Goal: Task Accomplishment & Management: Manage account settings

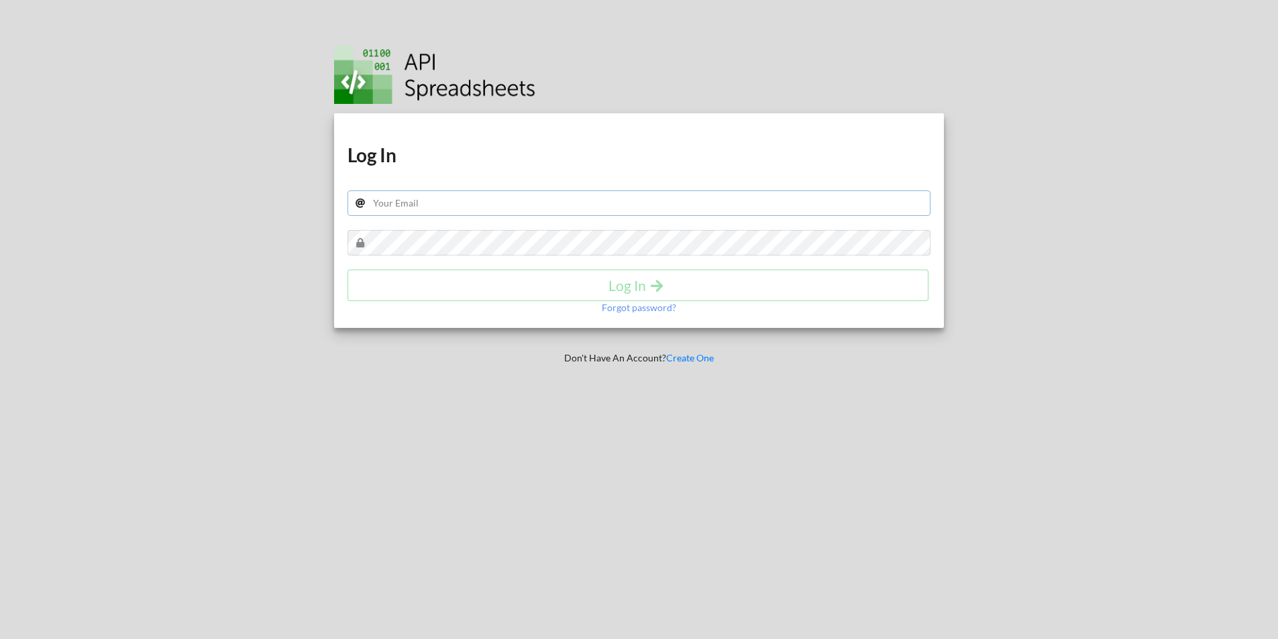
click at [394, 203] on input "text" at bounding box center [638, 202] width 583 height 25
paste input "Conor.mciver98@gmail.com"
click at [624, 288] on h4 "Log In" at bounding box center [637, 285] width 553 height 17
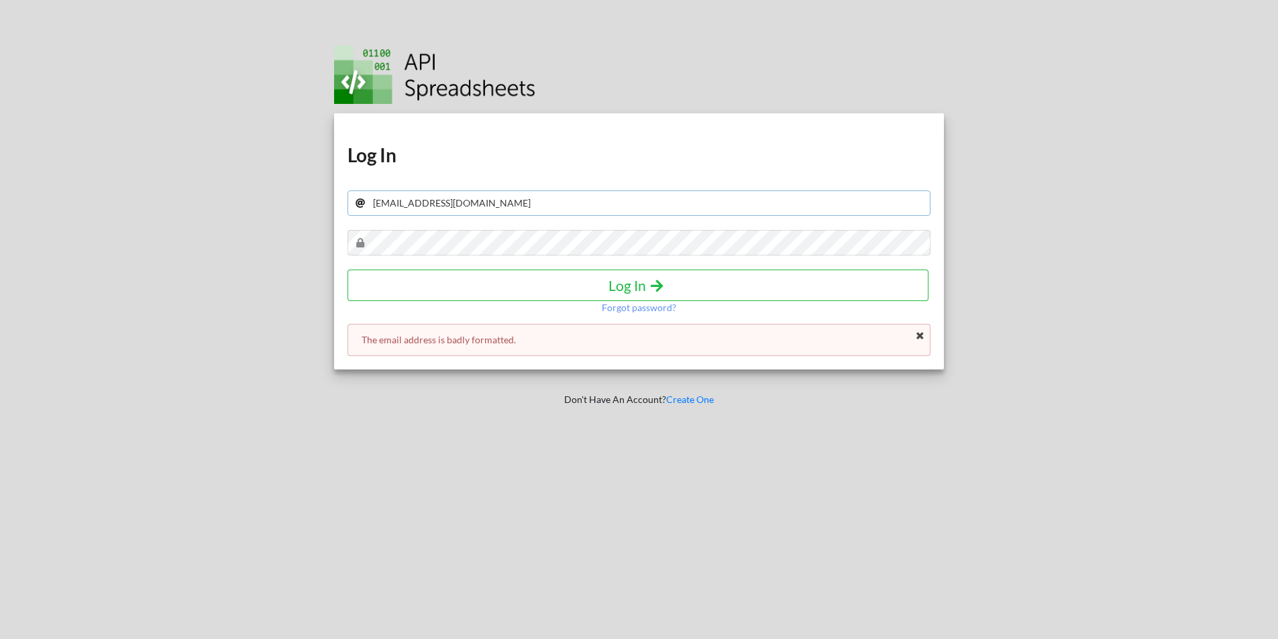
click at [494, 202] on input "Conor.mciver98@gmail.com" at bounding box center [638, 202] width 583 height 25
click at [377, 203] on input "Conor.mciver98@gmail.com" at bounding box center [638, 202] width 583 height 25
type input "Conor.mciver98@gmail.com"
click at [621, 284] on h4 "Log In" at bounding box center [637, 285] width 553 height 17
